Goal: Transaction & Acquisition: Purchase product/service

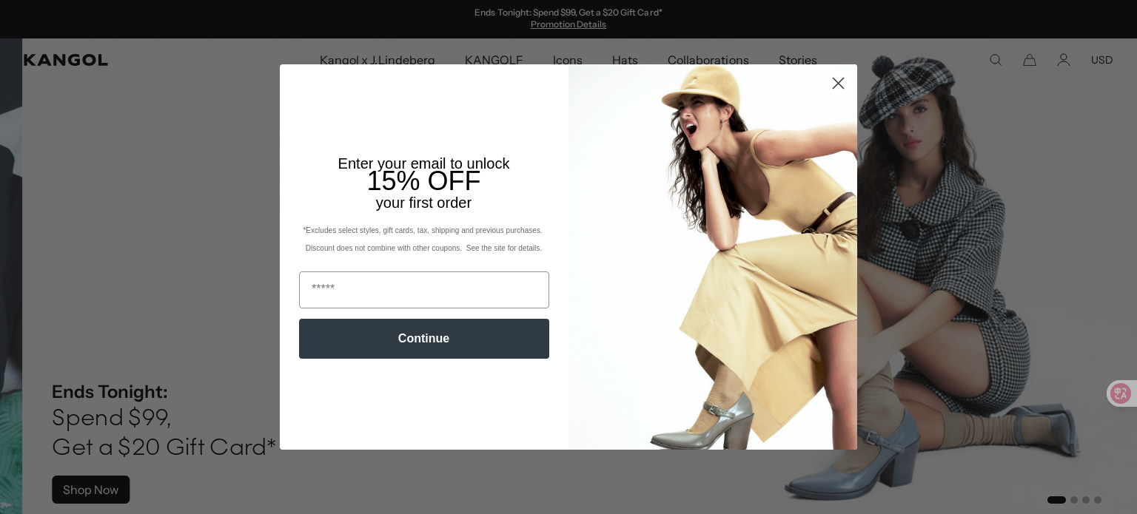
scroll to position [0, 305]
click at [833, 84] on icon "Close dialog" at bounding box center [838, 83] width 10 height 10
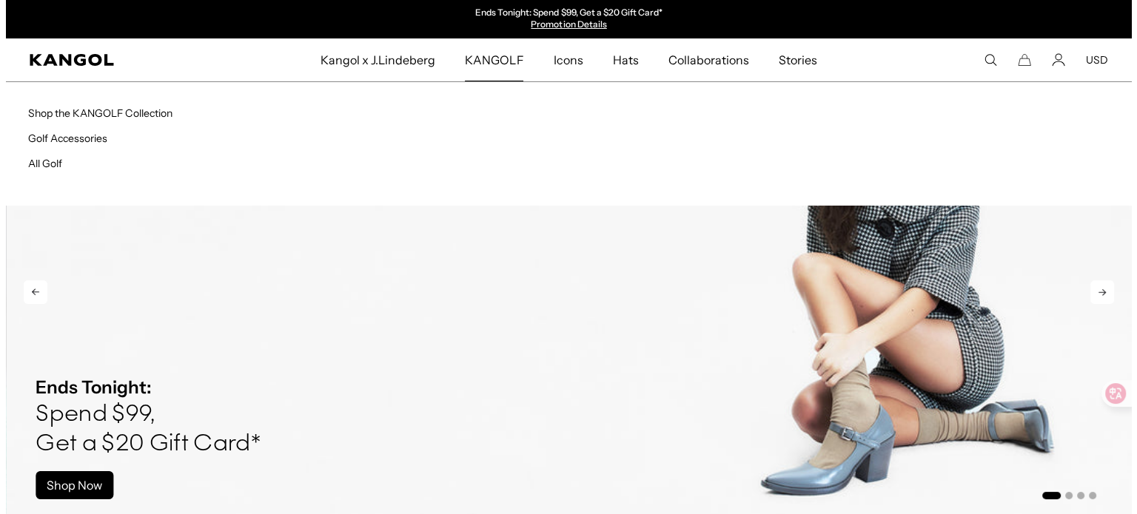
scroll to position [0, 0]
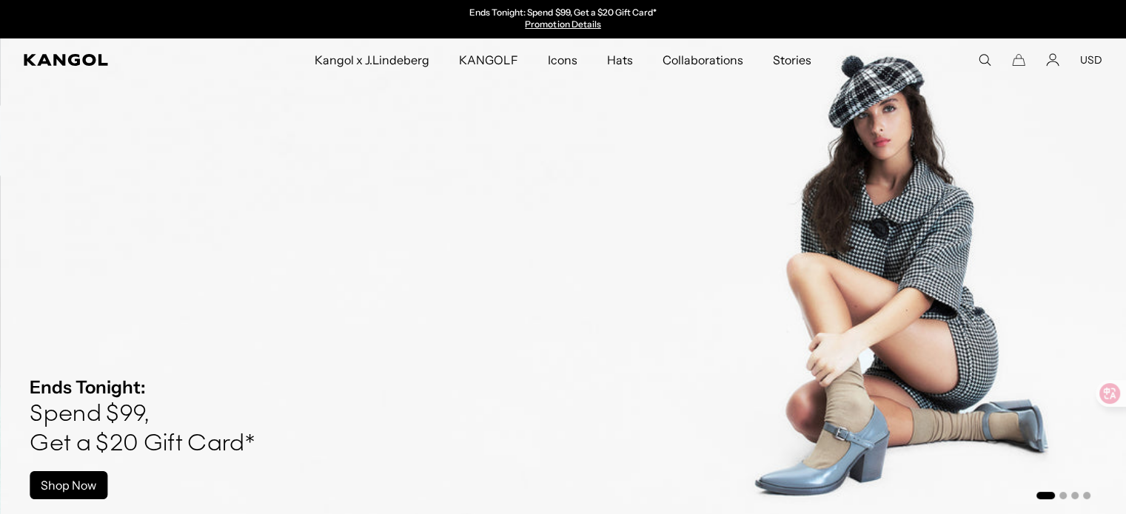
click at [983, 56] on div "Search here USD USD EUR" at bounding box center [1010, 59] width 184 height 13
click at [983, 56] on icon "Search here" at bounding box center [984, 59] width 13 height 13
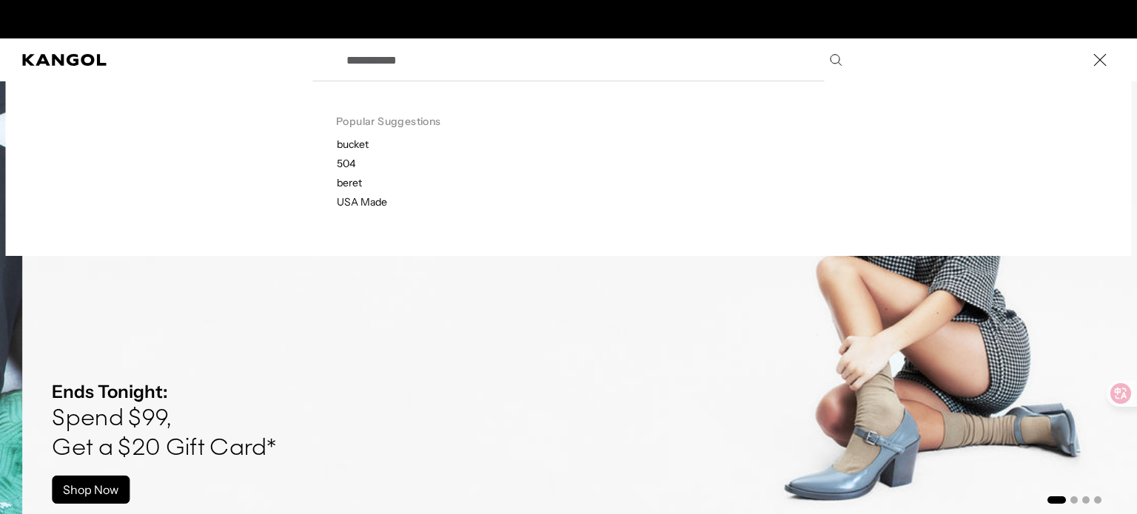
scroll to position [0, 305]
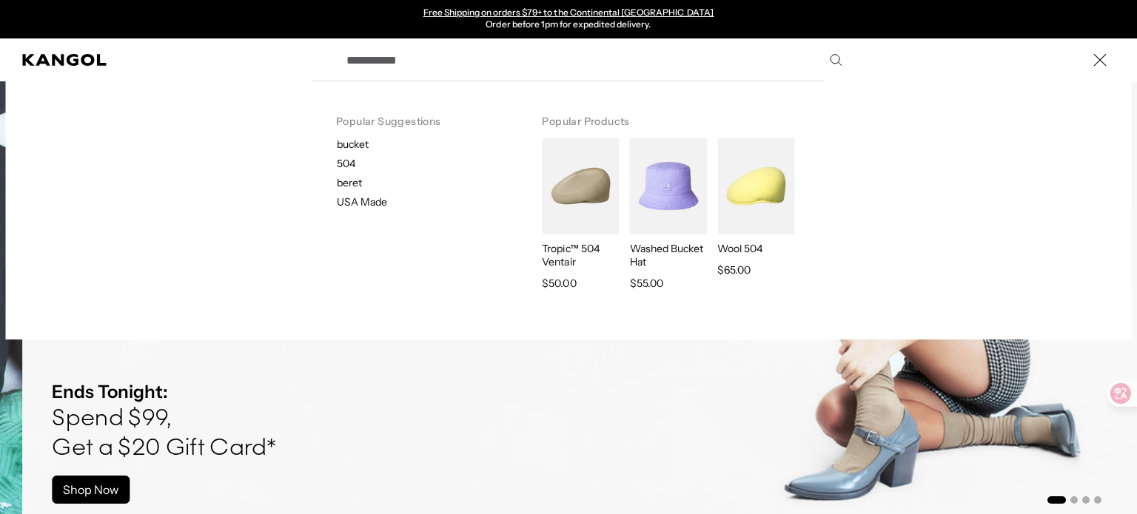
click at [506, 73] on input "Search here" at bounding box center [592, 59] width 511 height 37
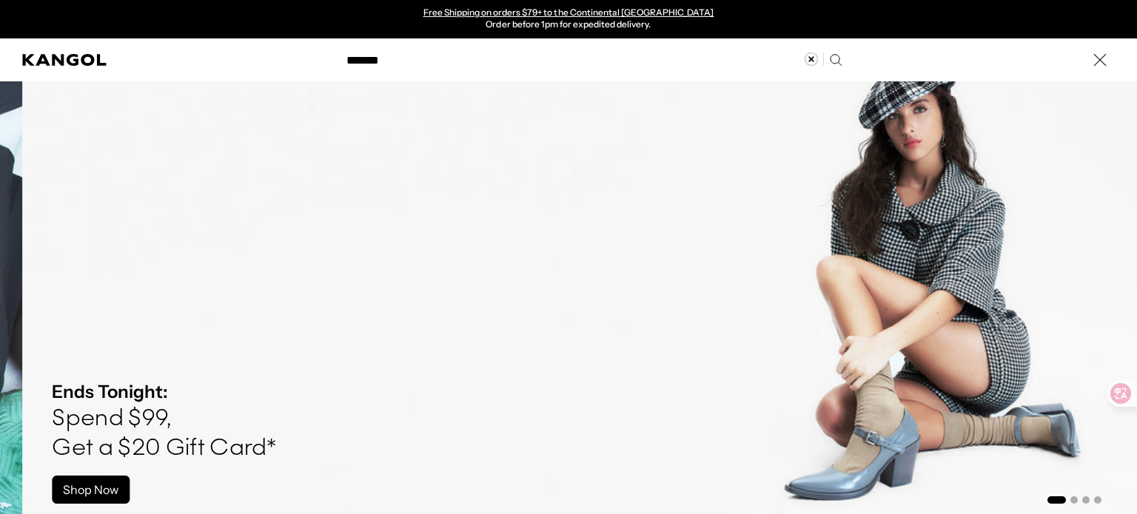
type input "*******"
